Goal: Task Accomplishment & Management: Manage account settings

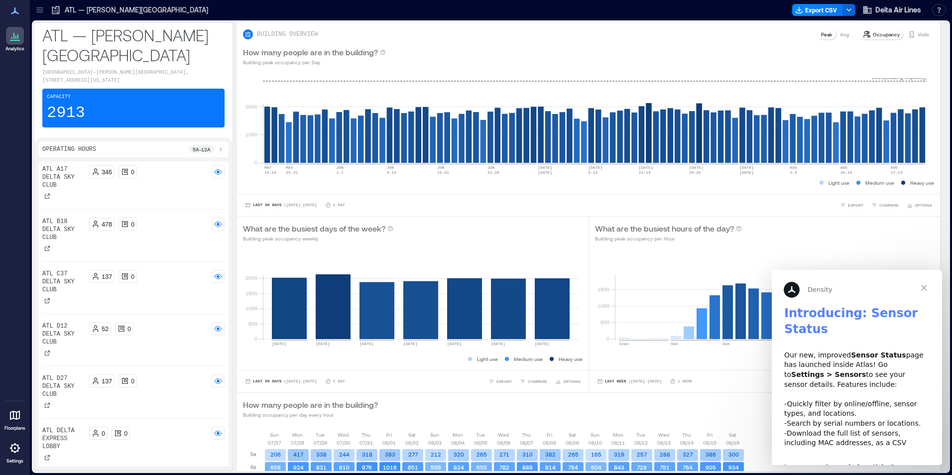
click at [17, 446] on icon at bounding box center [15, 448] width 10 height 10
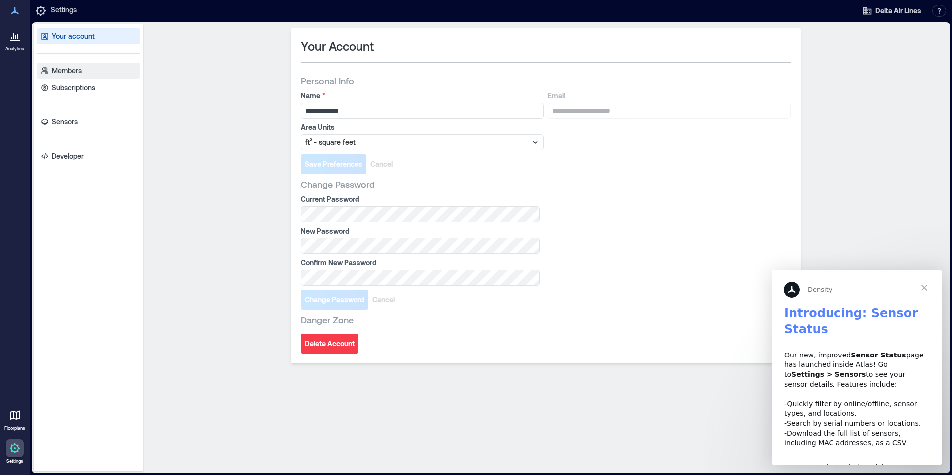
click at [78, 74] on p "Members" at bounding box center [67, 71] width 30 height 10
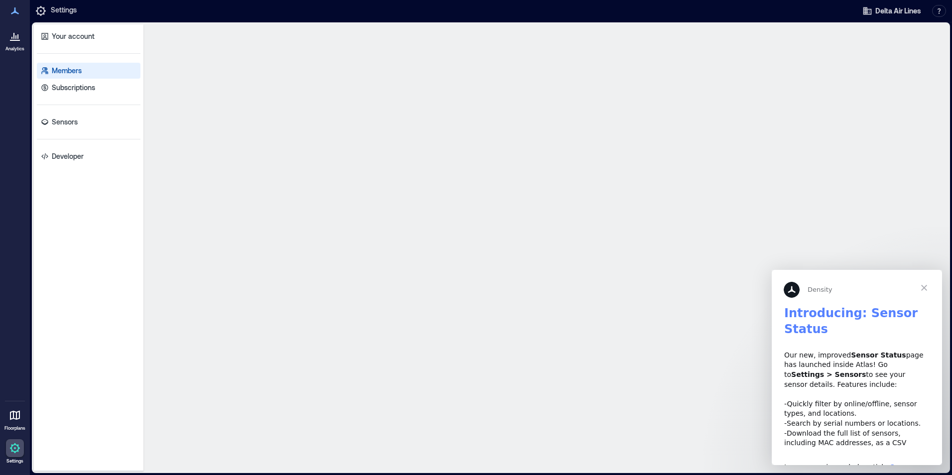
click at [924, 286] on span "Close" at bounding box center [924, 288] width 36 height 36
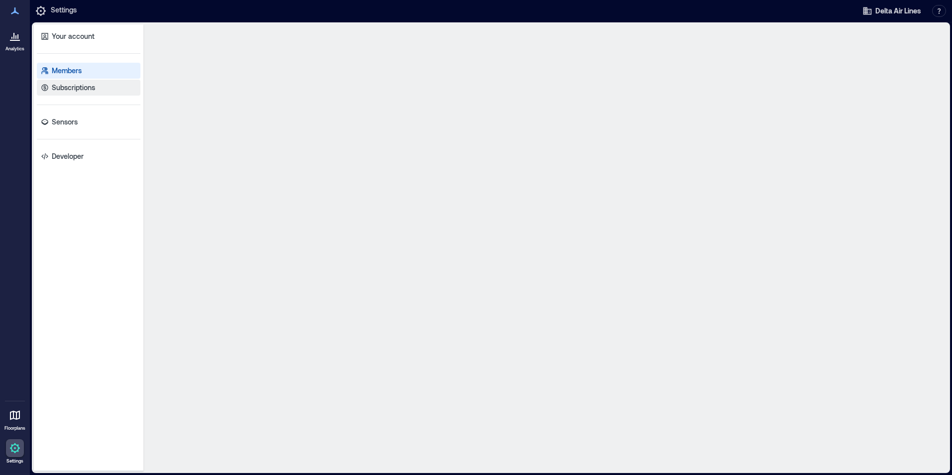
click at [71, 88] on p "Subscriptions" at bounding box center [73, 88] width 43 height 10
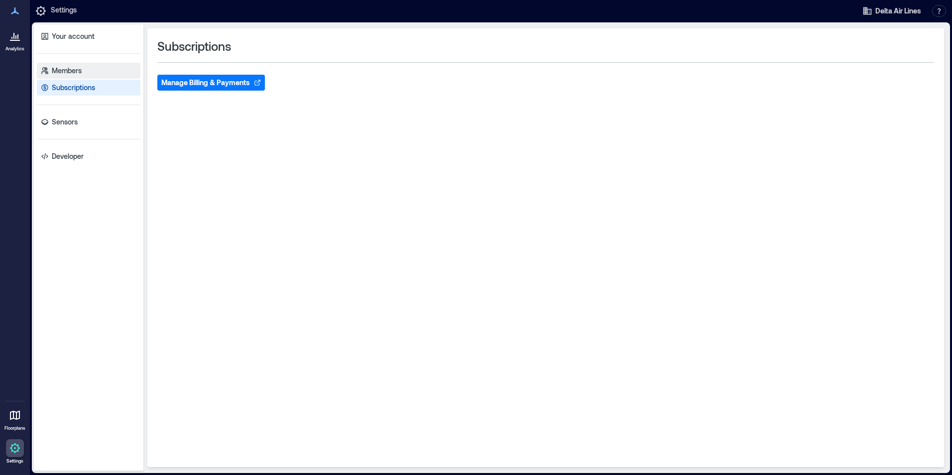
click at [72, 70] on p "Members" at bounding box center [67, 71] width 30 height 10
